Goal: Task Accomplishment & Management: Use online tool/utility

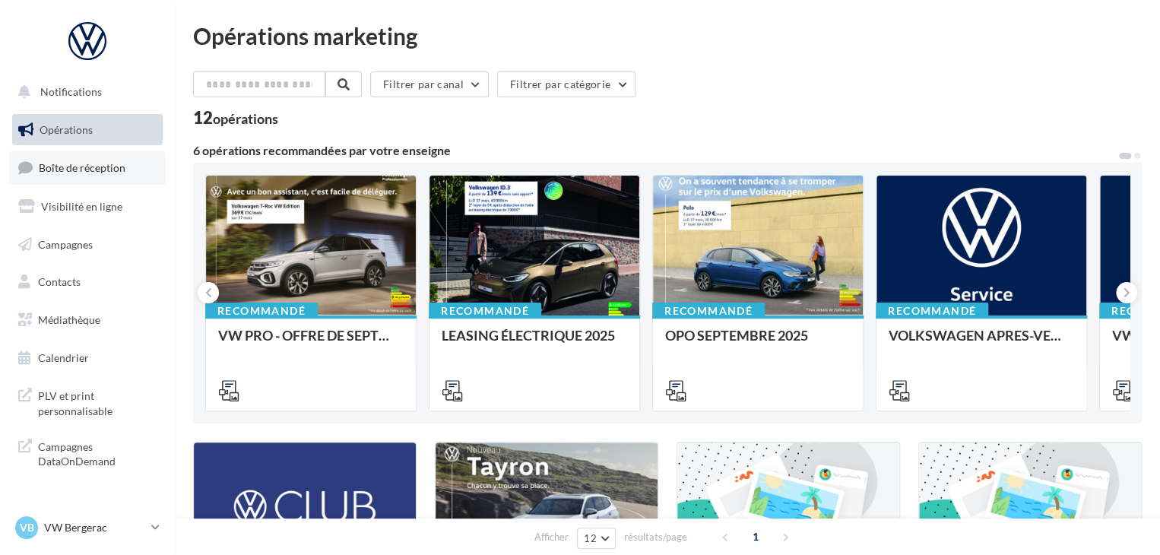
click at [121, 155] on link "Boîte de réception" at bounding box center [87, 167] width 157 height 33
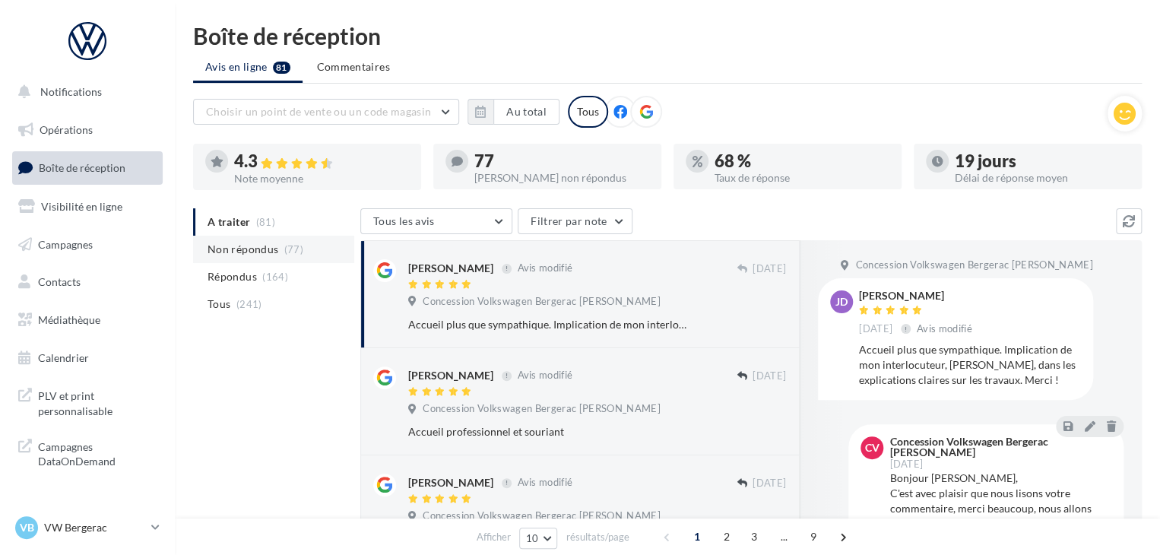
click at [278, 259] on li "Non répondus (77)" at bounding box center [273, 249] width 161 height 27
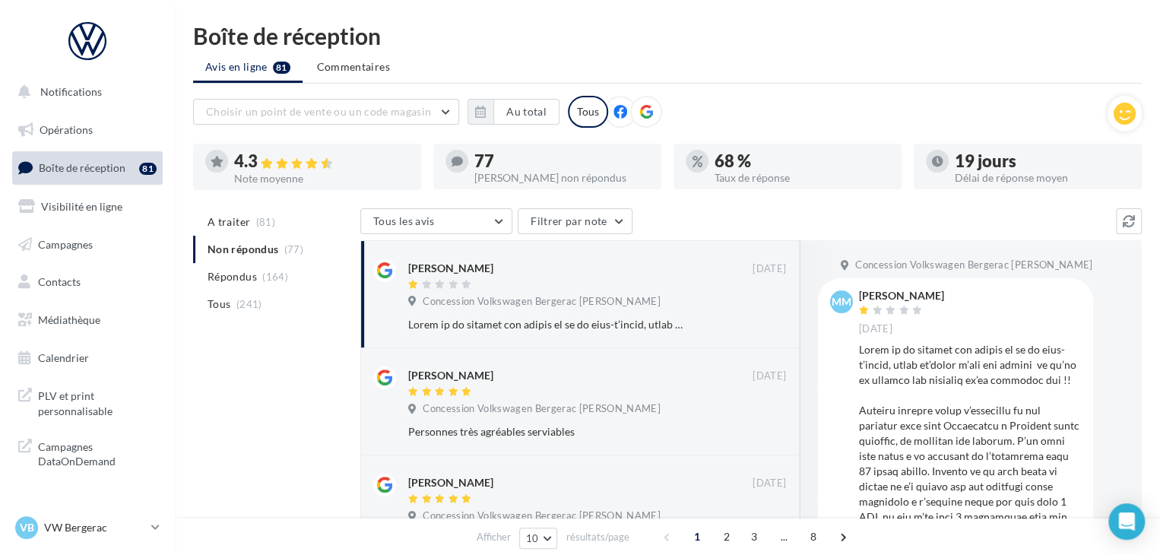
click at [279, 250] on ul "A traiter (81) Non répondus (77) Répondus (164) Tous (241)" at bounding box center [273, 263] width 161 height 110
click at [126, 138] on link "Opérations" at bounding box center [87, 130] width 157 height 32
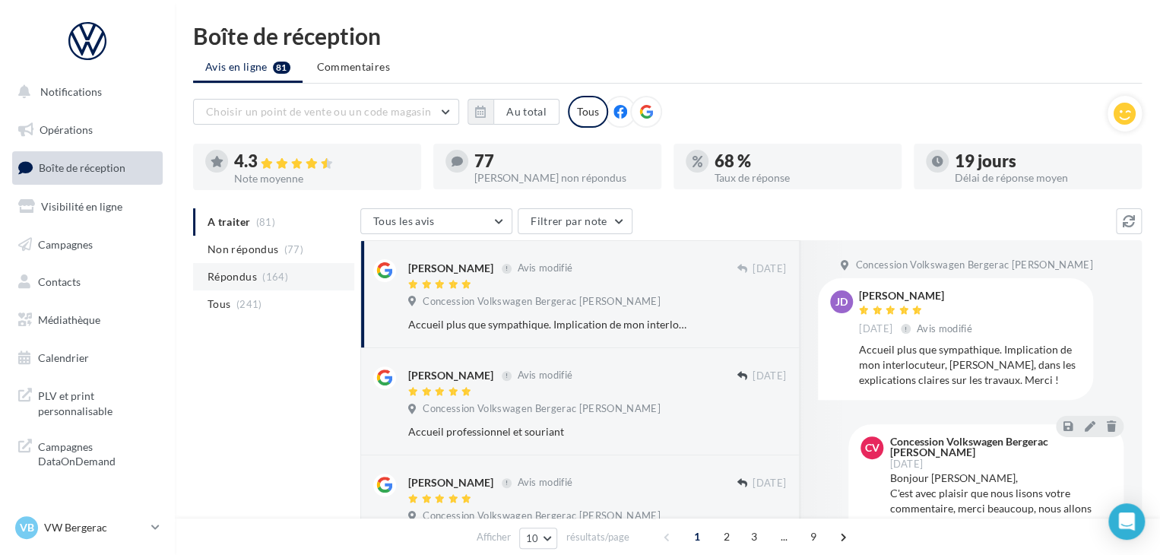
click at [265, 273] on span "(164)" at bounding box center [275, 277] width 26 height 12
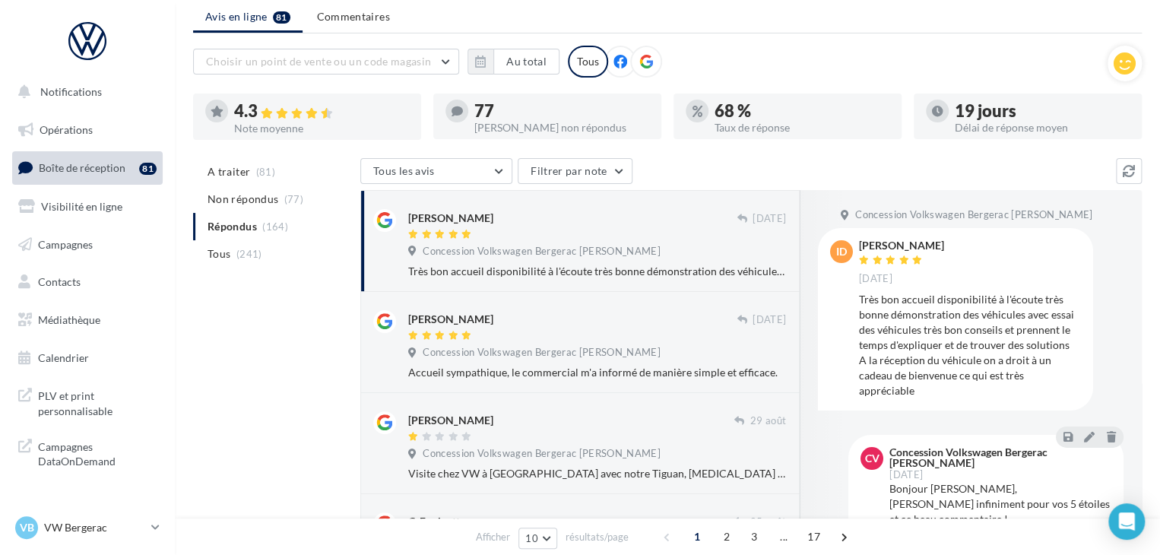
scroll to position [76, 0]
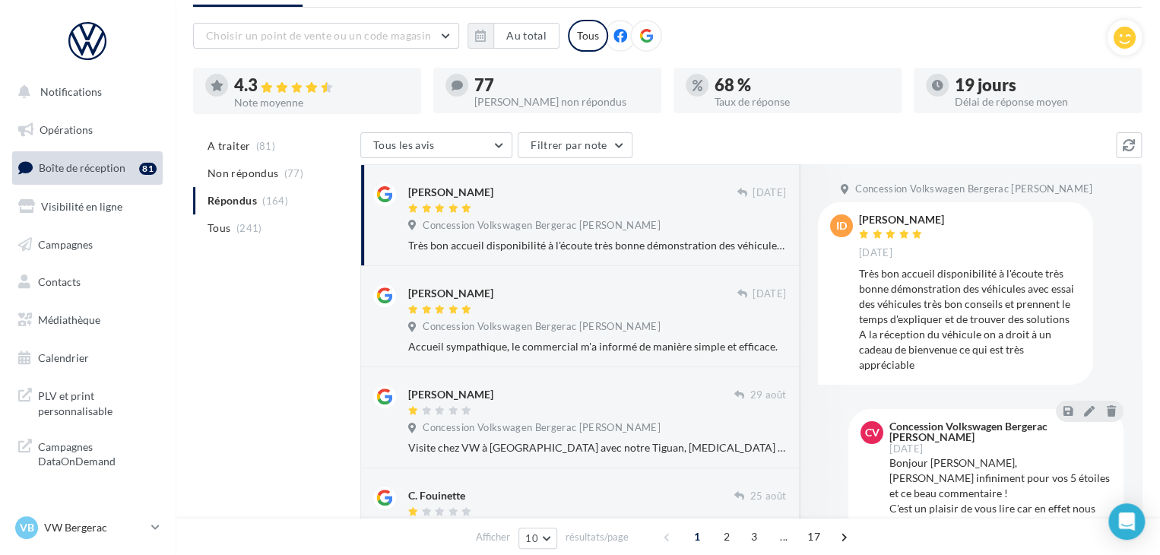
click at [633, 230] on span "Concession Volkswagen Bergerac Jean Largarde" at bounding box center [541, 226] width 237 height 14
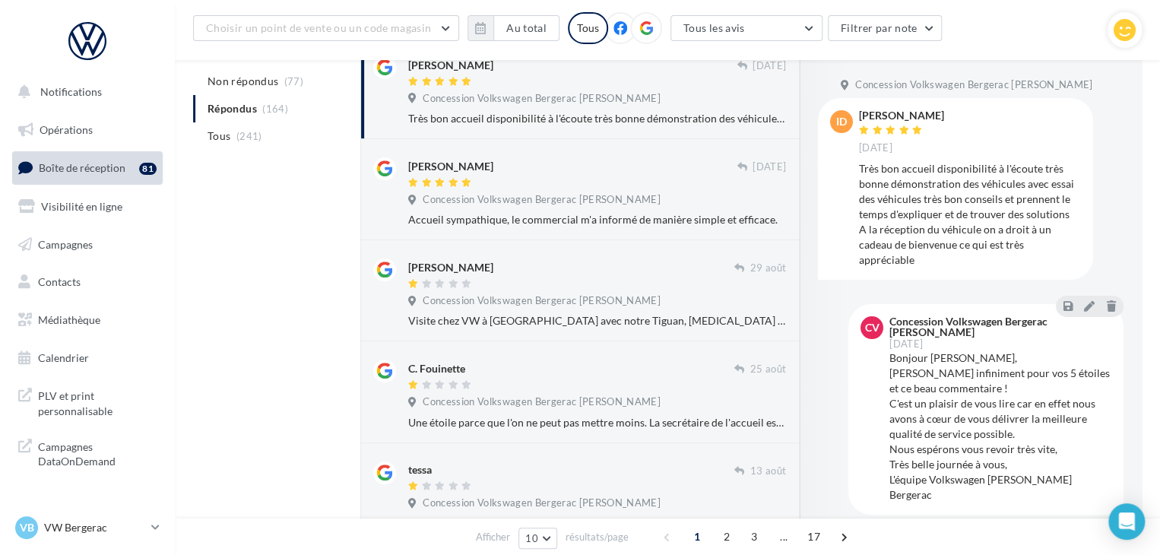
scroll to position [0, 0]
